Goal: Task Accomplishment & Management: Use online tool/utility

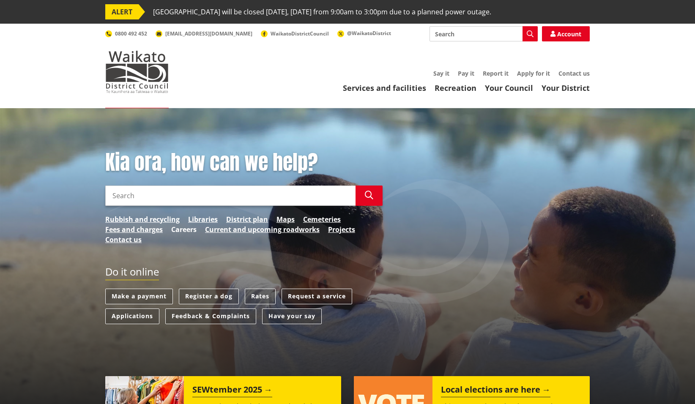
click at [185, 231] on link "Careers" at bounding box center [183, 230] width 25 height 10
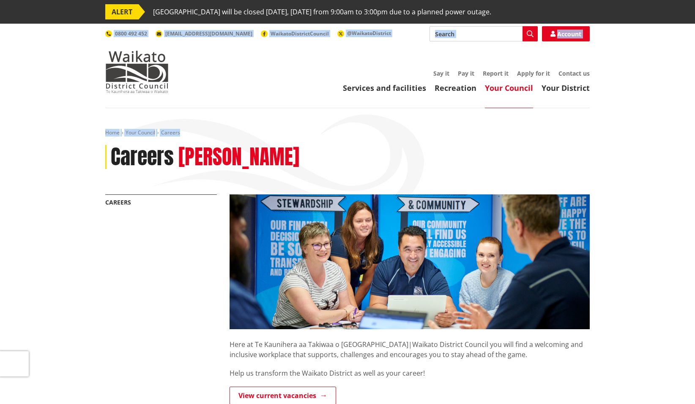
drag, startPoint x: 695, startPoint y: 79, endPoint x: 702, endPoint y: 131, distance: 52.5
drag, startPoint x: 702, startPoint y: 131, endPoint x: 678, endPoint y: 44, distance: 89.4
click at [677, 44] on header "Toggle search Toggle navigation Services and facilities Recreation Your Council…" at bounding box center [347, 66] width 695 height 85
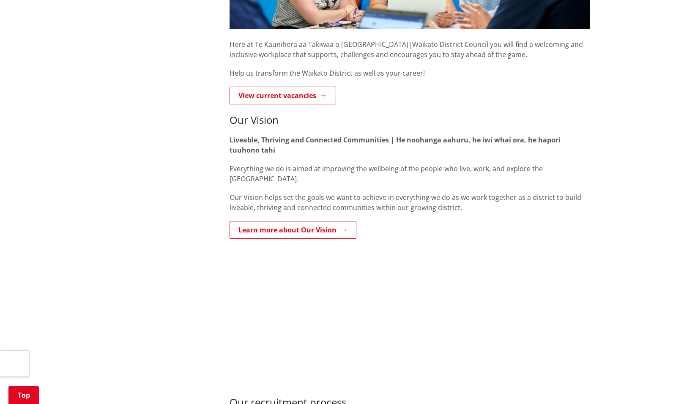
scroll to position [256, 0]
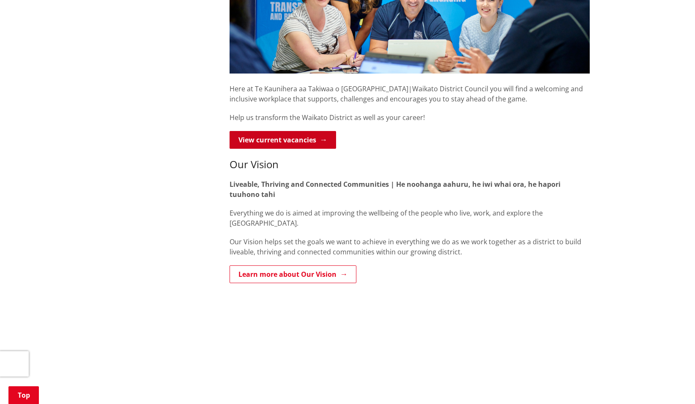
click at [309, 135] on link "View current vacancies" at bounding box center [283, 140] width 107 height 18
